Goal: Transaction & Acquisition: Book appointment/travel/reservation

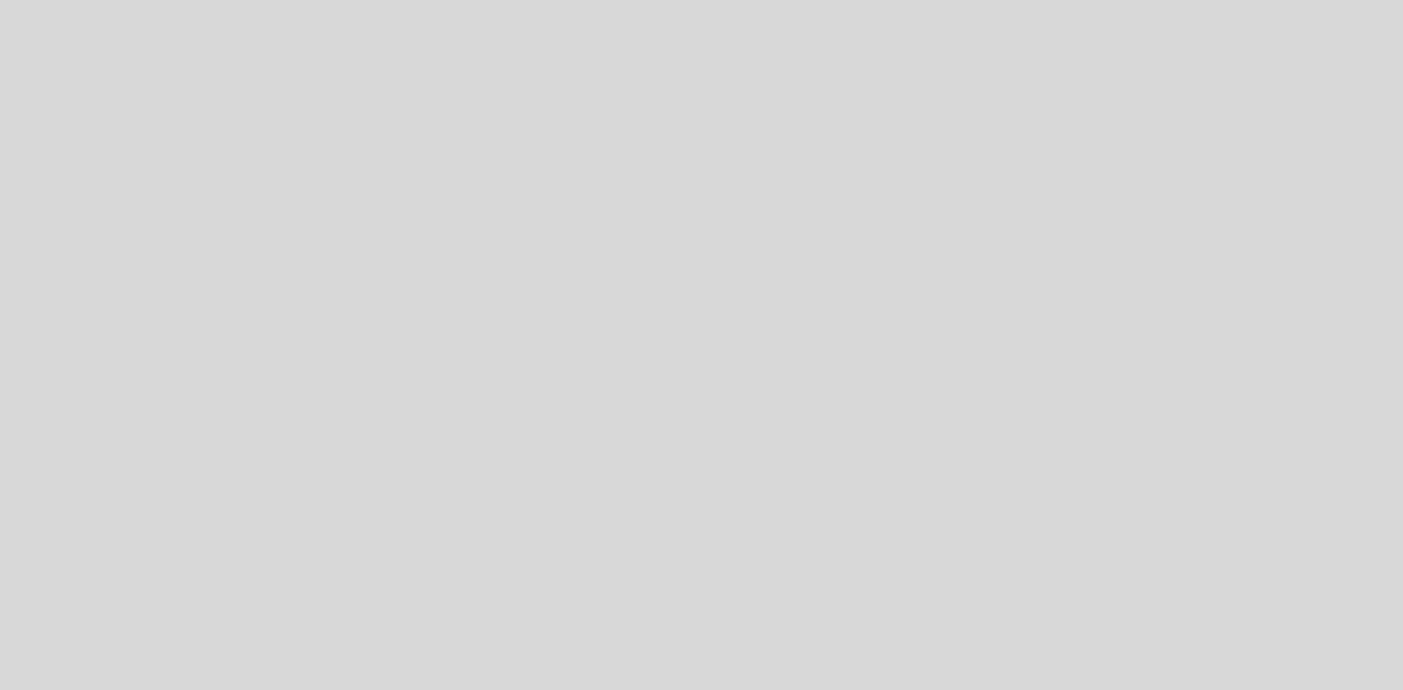
select select "es"
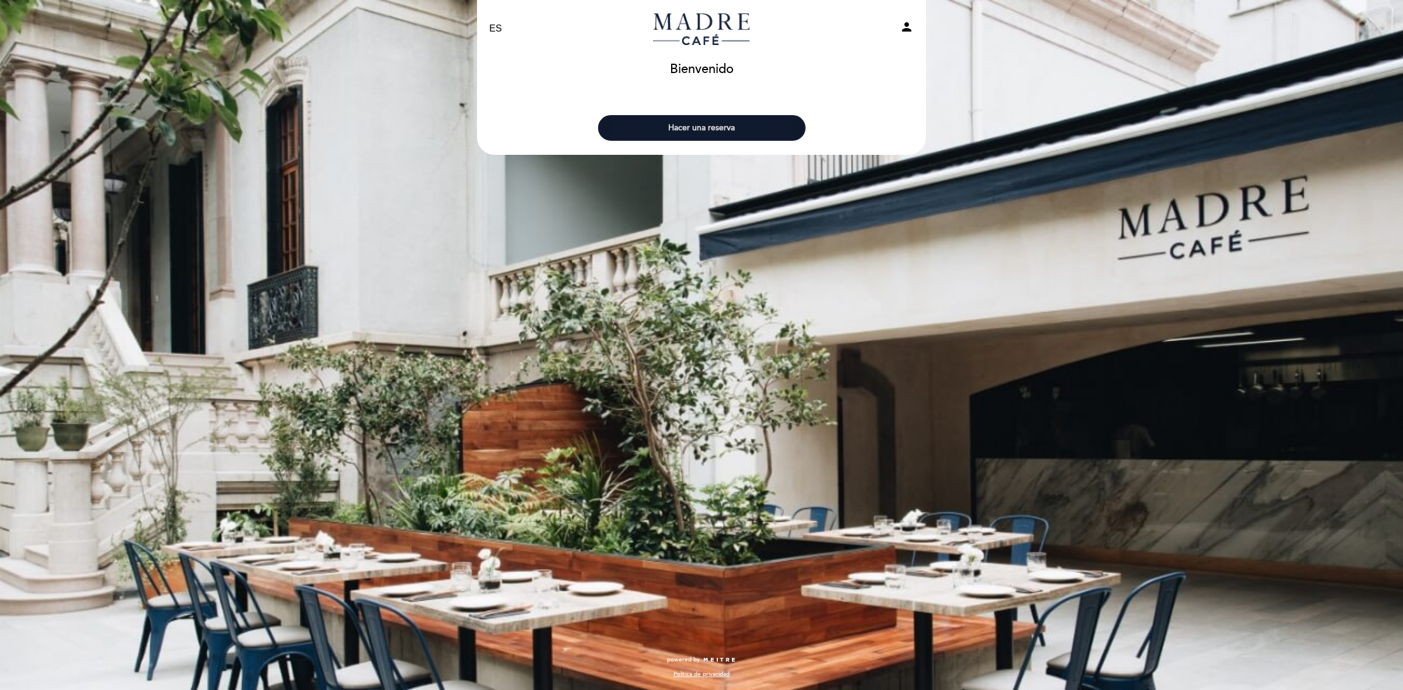
click at [690, 127] on button "Hacer una reserva" at bounding box center [702, 128] width 208 height 26
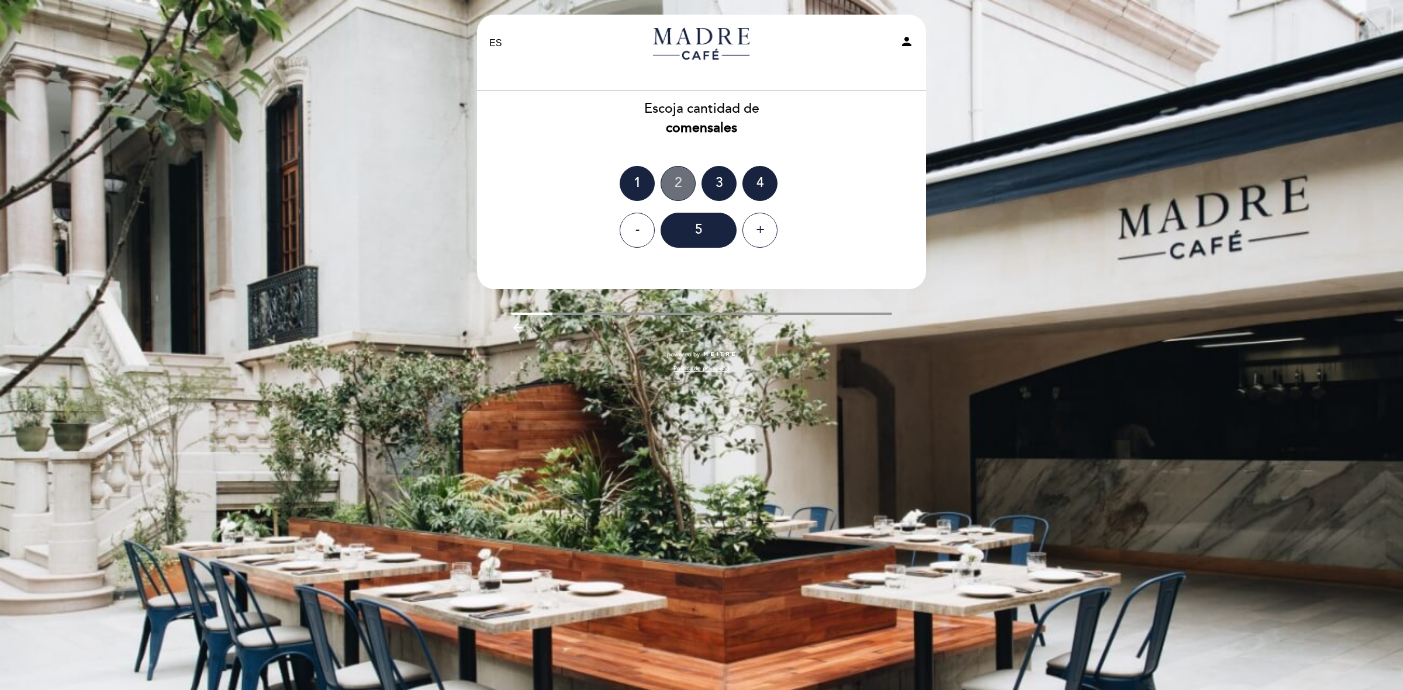
click at [676, 185] on div "2" at bounding box center [678, 183] width 35 height 35
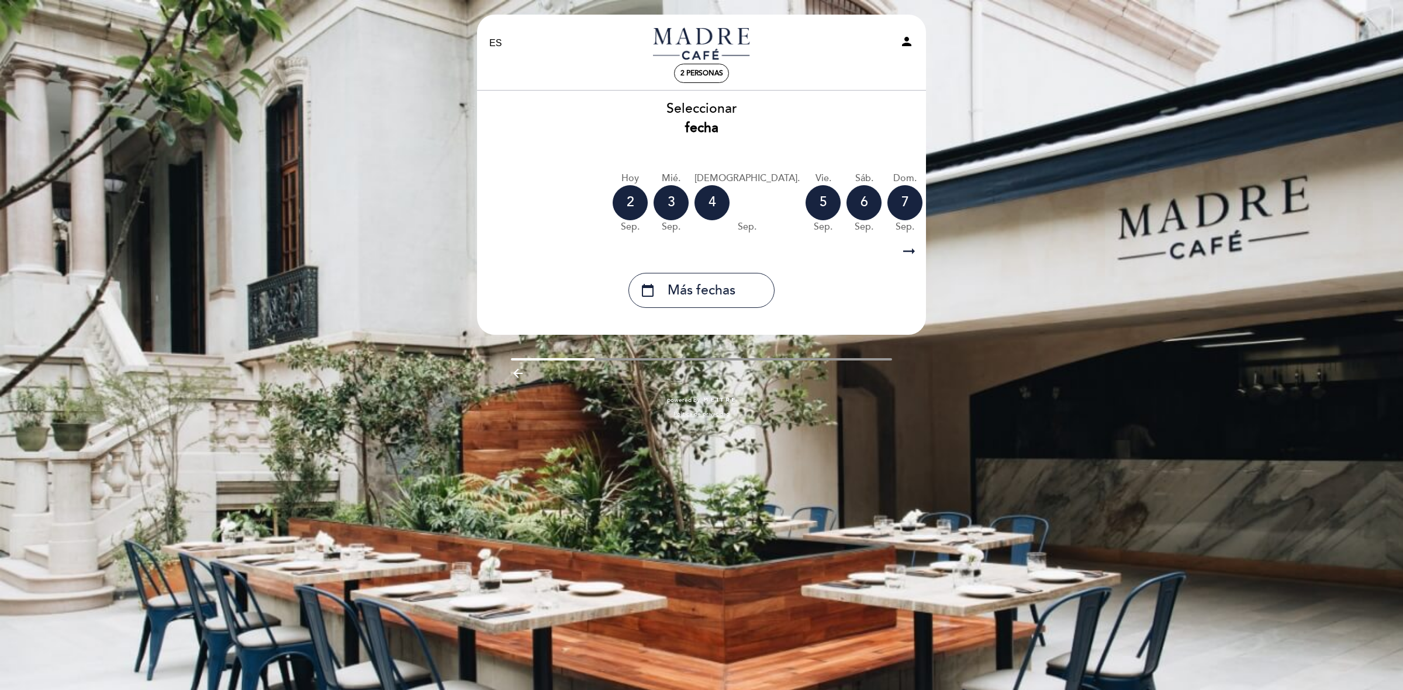
click at [912, 251] on icon "arrow_right_alt" at bounding box center [909, 251] width 18 height 25
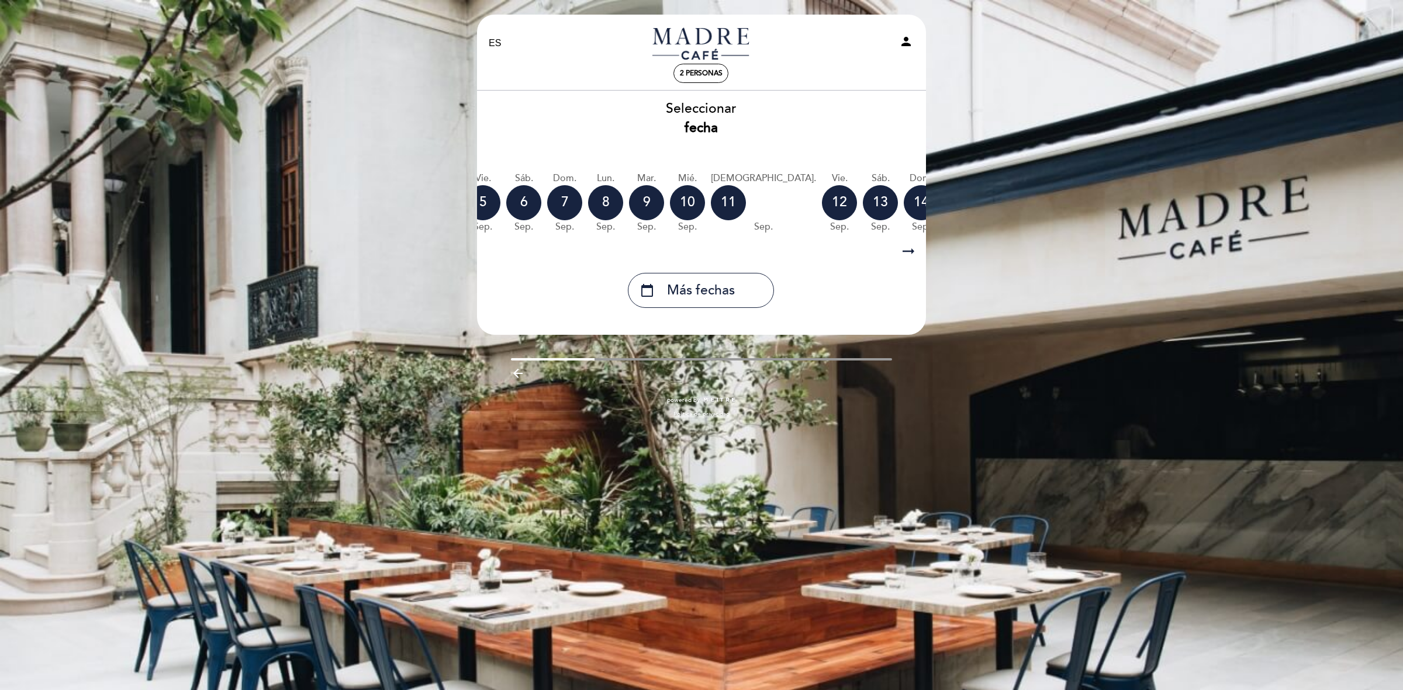
scroll to position [0, 340]
click at [628, 199] on div "9" at bounding box center [645, 202] width 35 height 35
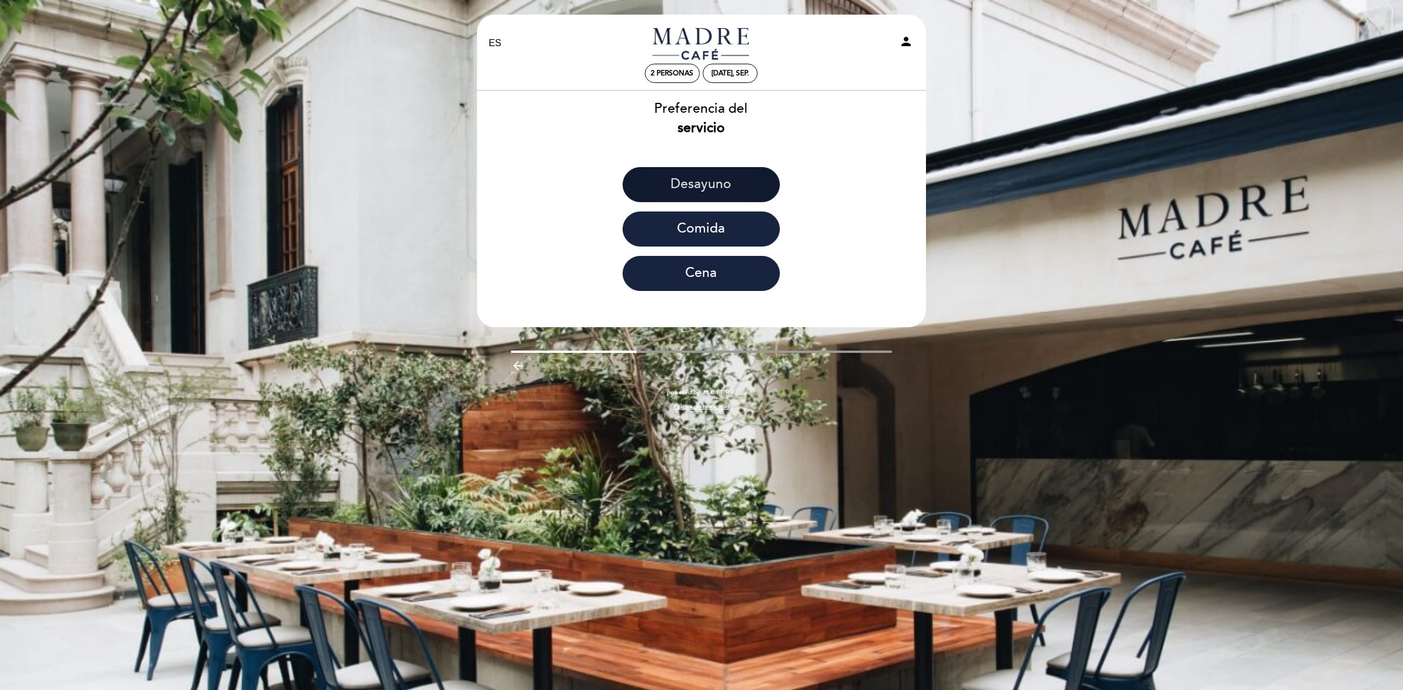
click at [714, 188] on button "Desayuno" at bounding box center [701, 184] width 157 height 35
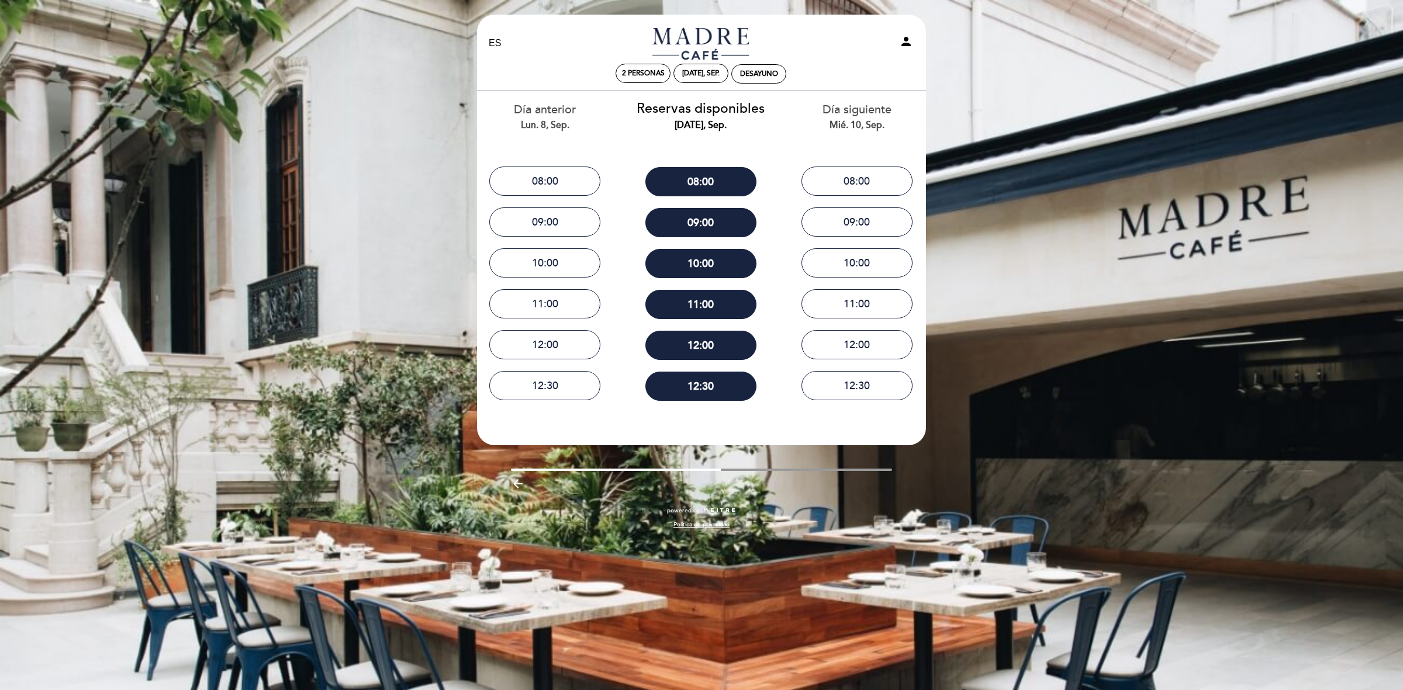
click at [619, 465] on div "EN ES PT [GEOGRAPHIC_DATA] person 2 personas [DATE], sep. Desayuno [GEOGRAPHIC_…" at bounding box center [701, 278] width 467 height 526
drag, startPoint x: 723, startPoint y: 471, endPoint x: 613, endPoint y: 462, distance: 110.3
click at [613, 462] on div "EN ES PT [GEOGRAPHIC_DATA] person 2 personas [DATE], sep. Desayuno [GEOGRAPHIC_…" at bounding box center [701, 278] width 467 height 526
